Goal: Navigation & Orientation: Find specific page/section

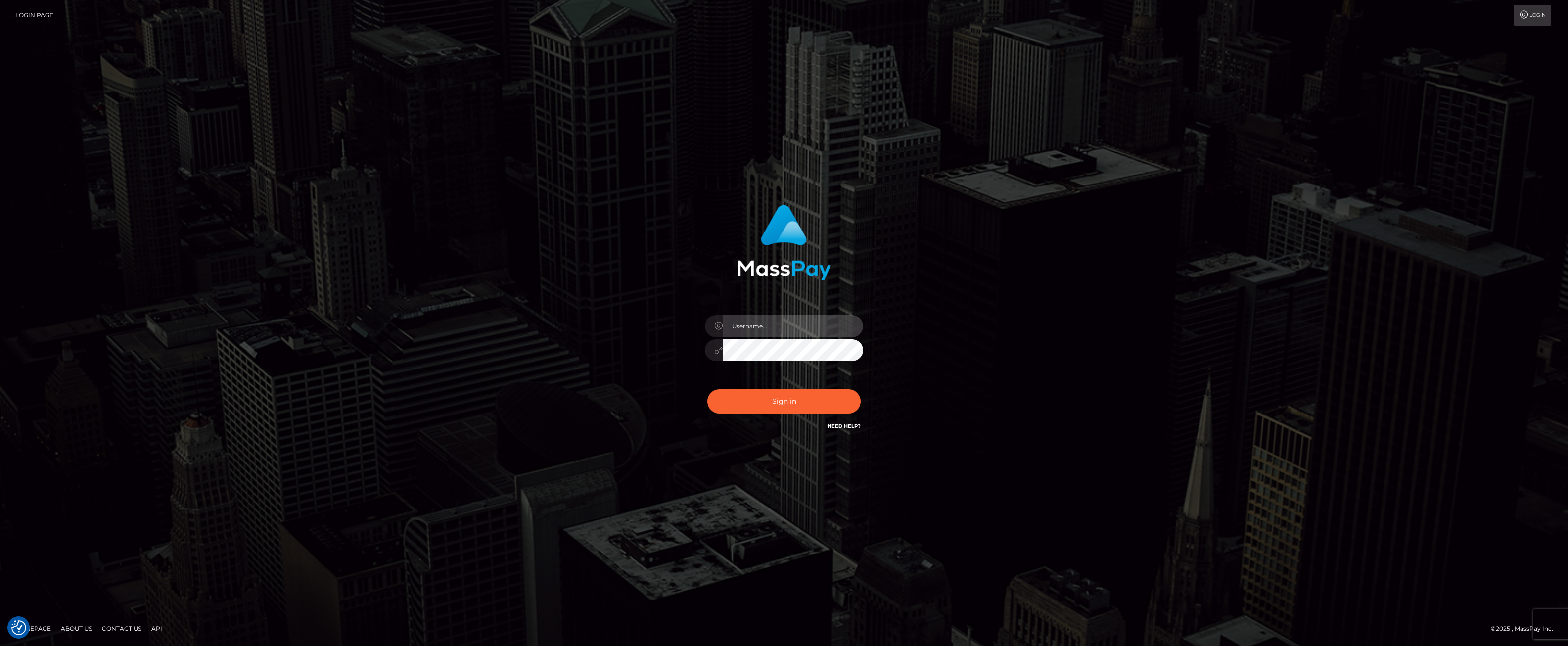
click at [769, 319] on input "text" at bounding box center [793, 326] width 141 height 23
type input "ashbil"
click at [771, 407] on button "Sign in" at bounding box center [784, 402] width 153 height 24
click at [746, 323] on input "text" at bounding box center [793, 326] width 141 height 23
type input "ashbil"
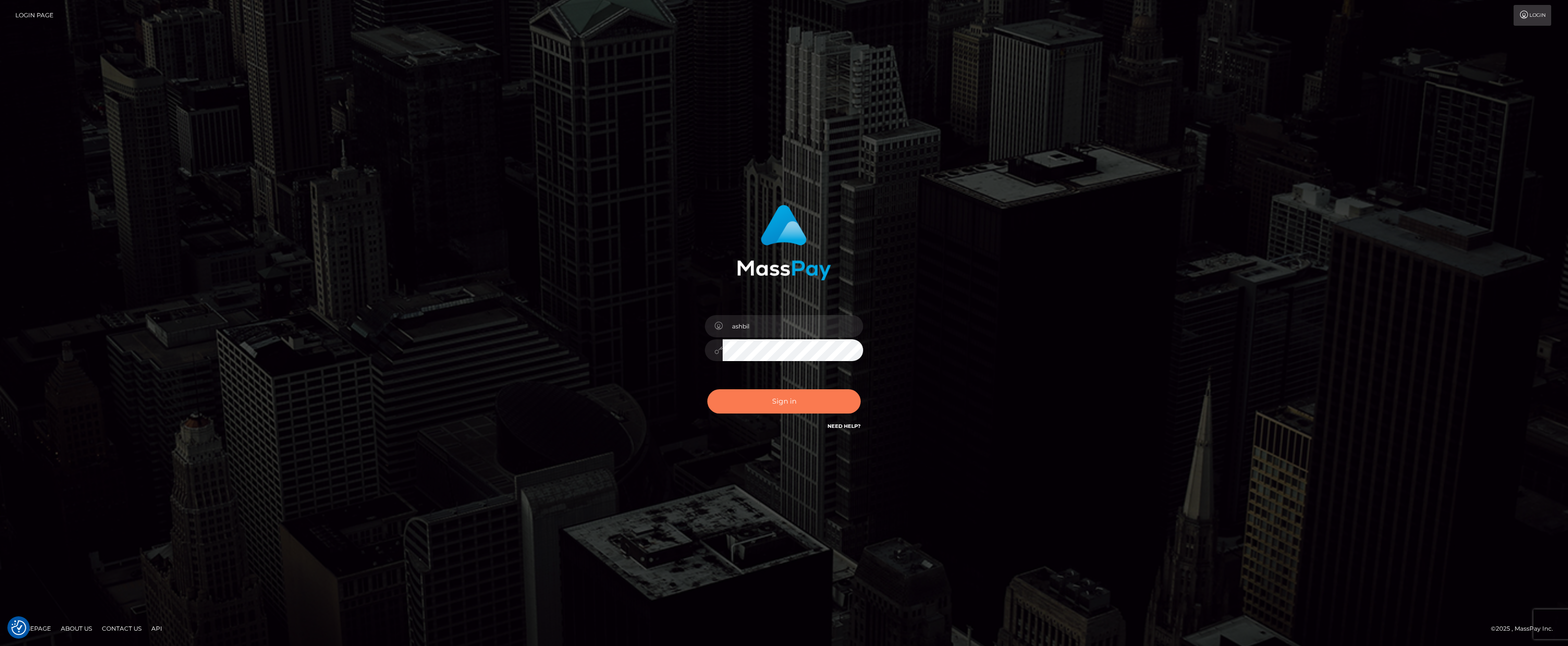
click at [769, 406] on button "Sign in" at bounding box center [784, 402] width 153 height 24
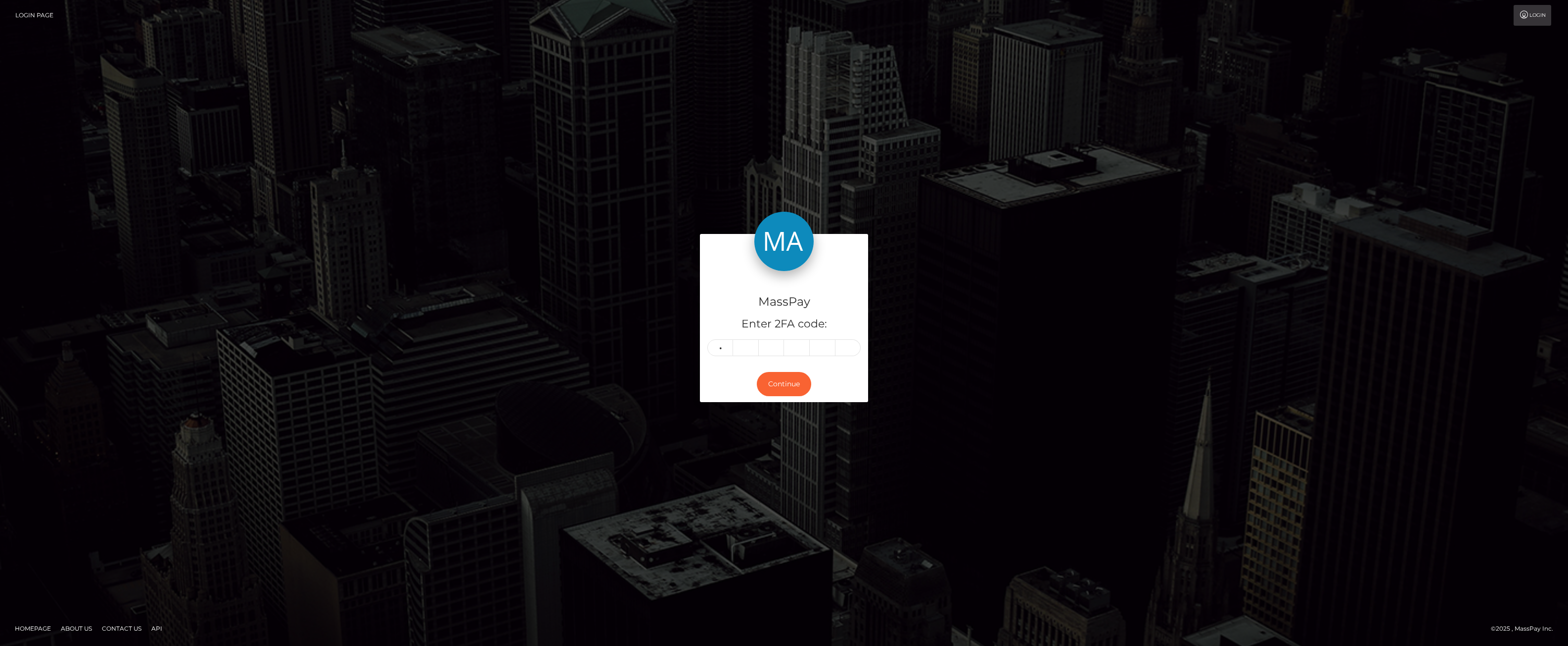
type input "1"
type input "3"
type input "1"
type input "0"
type input "3"
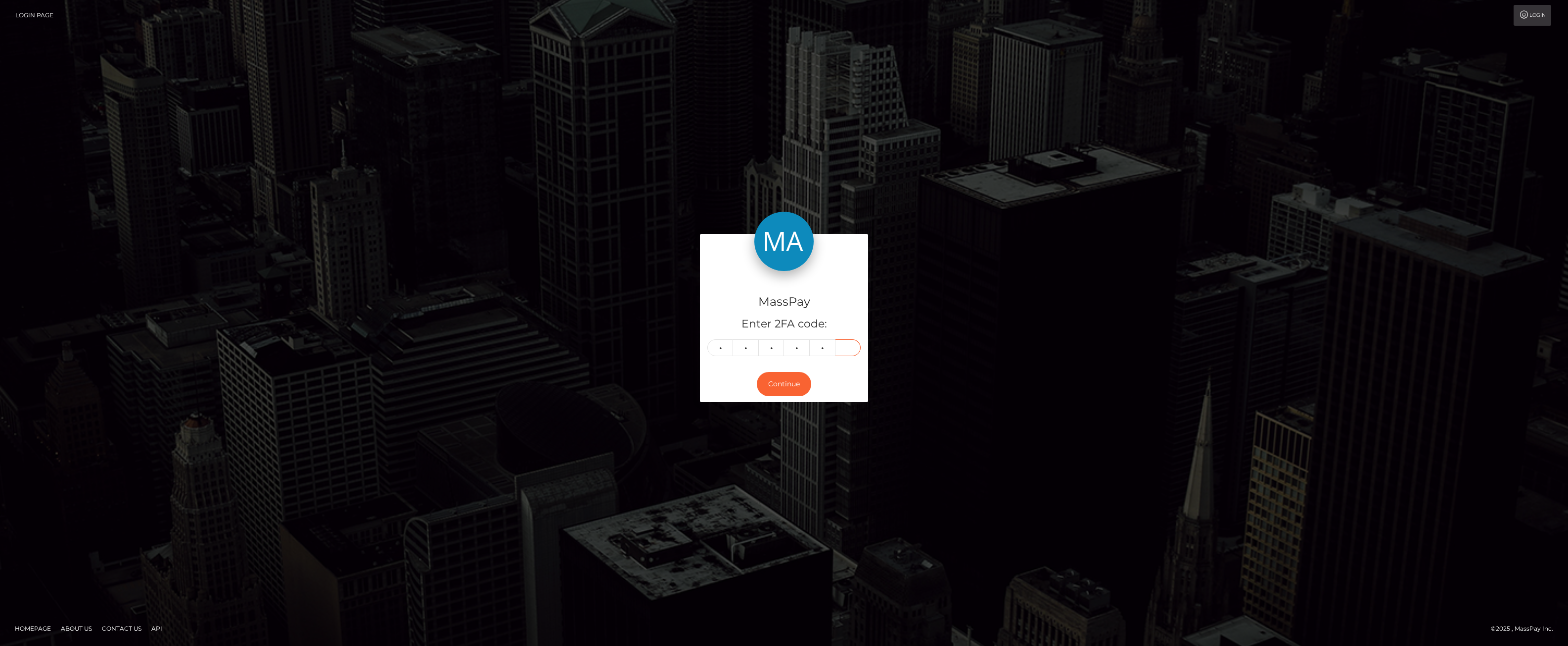
type input "5"
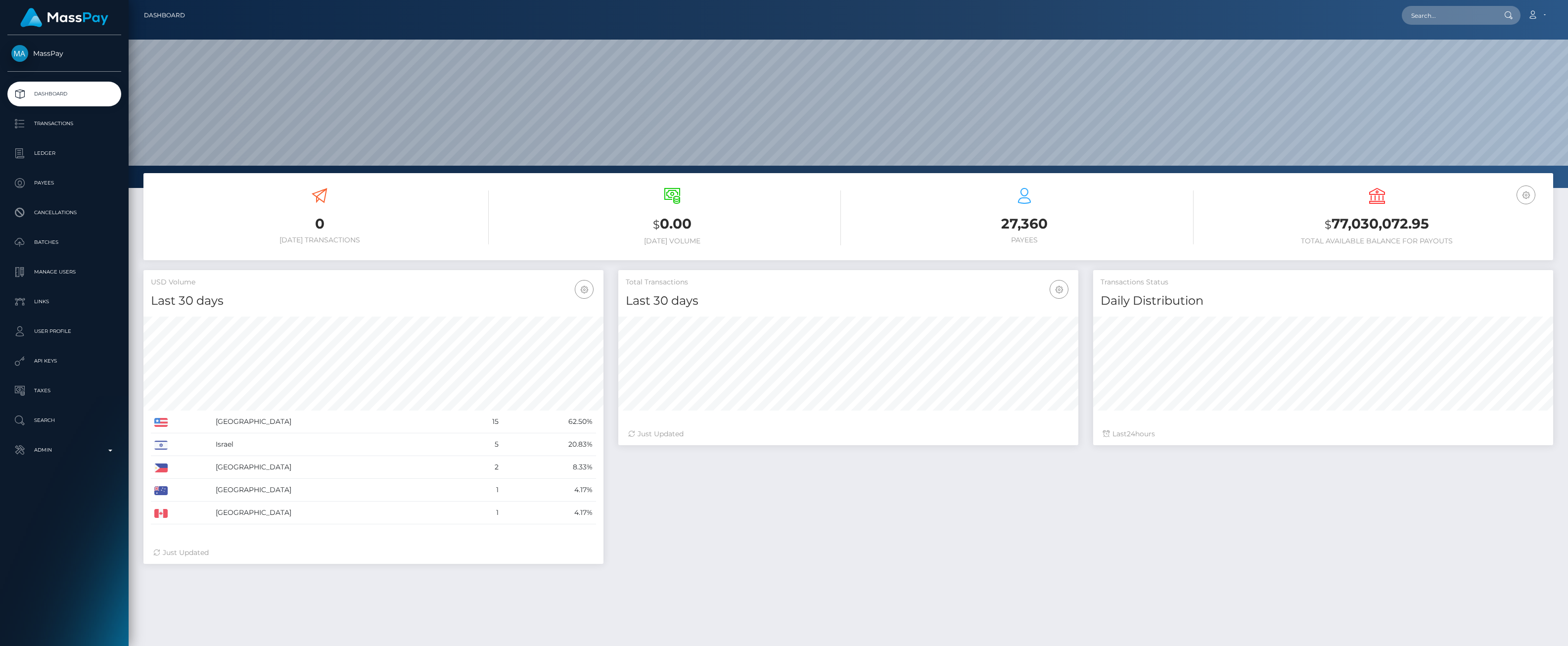
scroll to position [175, 460]
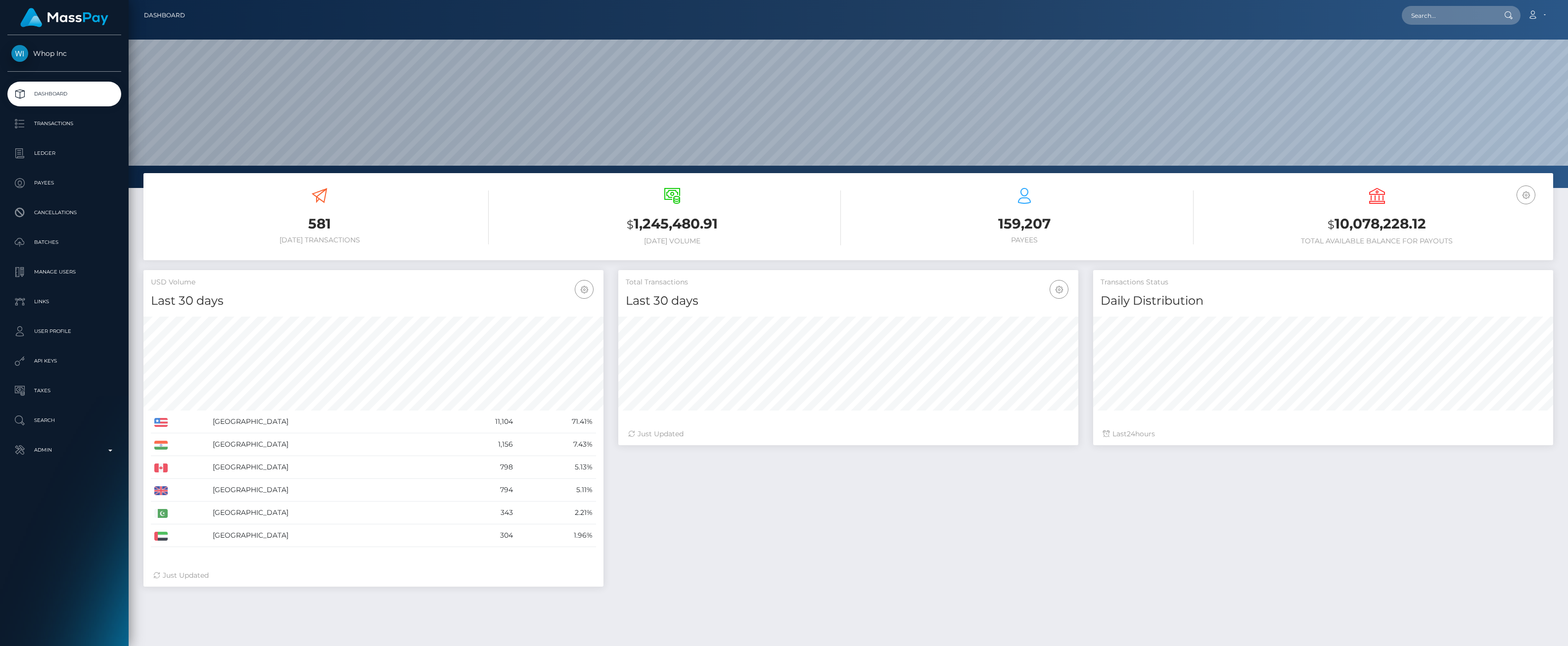
scroll to position [175, 460]
click at [63, 155] on p "Ledger" at bounding box center [65, 153] width 106 height 15
